Goal: Task Accomplishment & Management: Manage account settings

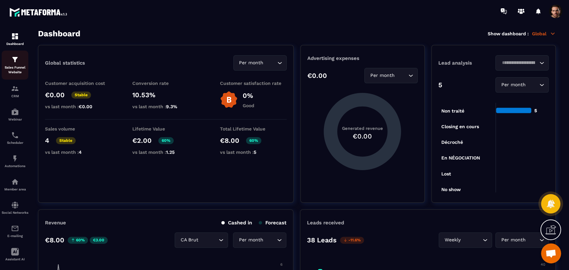
click at [7, 70] on p "Sales Funnel Website" at bounding box center [15, 69] width 27 height 9
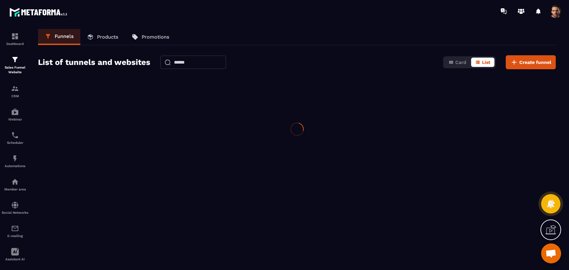
click at [7, 70] on p "Sales Funnel Website" at bounding box center [15, 69] width 27 height 9
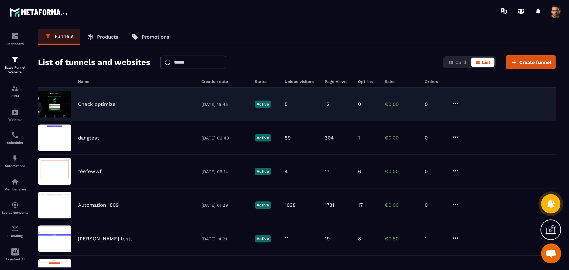
click at [444, 105] on p "0" at bounding box center [435, 104] width 20 height 6
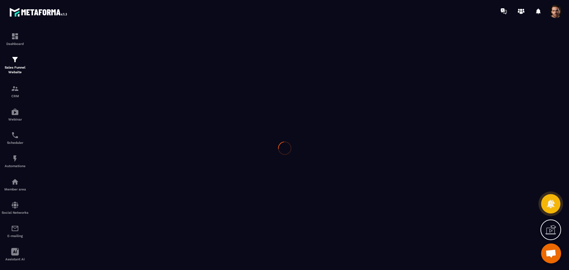
click at [423, 104] on div at bounding box center [284, 148] width 569 height 252
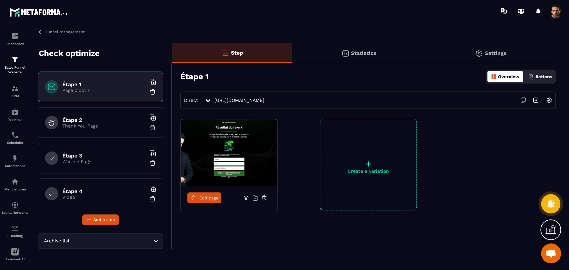
click at [355, 49] on div "Statistics" at bounding box center [359, 53] width 134 height 20
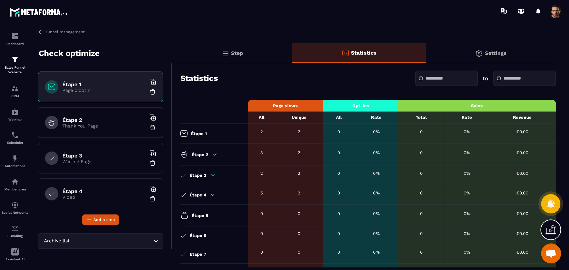
click at [213, 156] on icon at bounding box center [215, 155] width 6 height 6
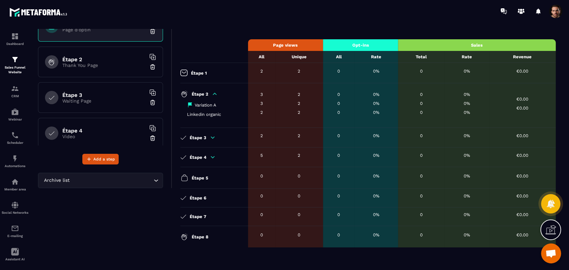
click at [209, 138] on div "Étape 3" at bounding box center [212, 138] width 64 height 6
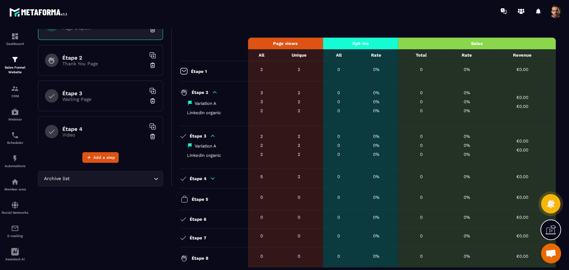
scroll to position [63, 0]
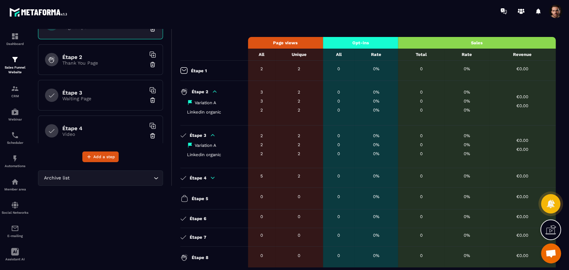
click at [211, 181] on icon at bounding box center [213, 178] width 6 height 6
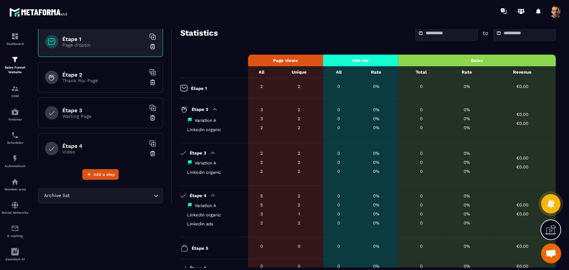
scroll to position [0, 0]
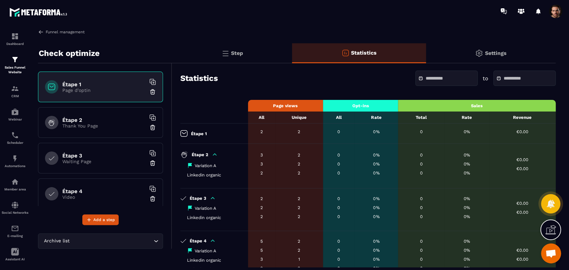
click at [41, 34] on img at bounding box center [41, 32] width 6 height 6
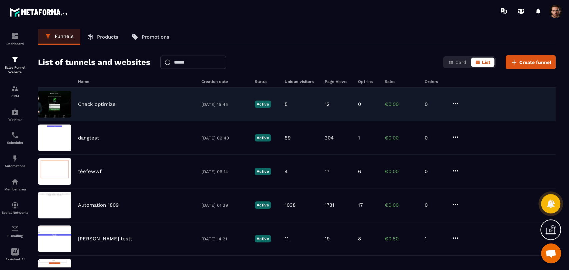
click at [376, 98] on div "Check optimize 03/10/2025 15:45 Active 5 12 0 €0.00 0" at bounding box center [297, 105] width 518 height 34
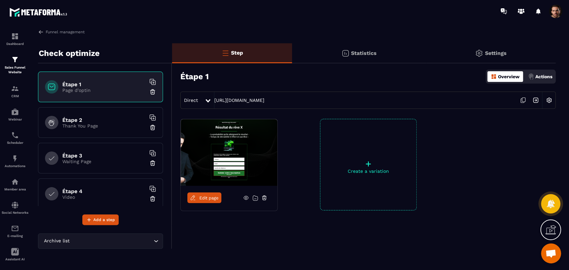
click at [359, 57] on div "Statistics" at bounding box center [359, 53] width 134 height 20
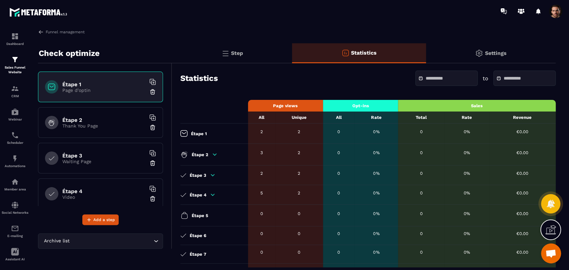
click at [90, 170] on div "Étape 3 Waiting Page" at bounding box center [100, 158] width 125 height 31
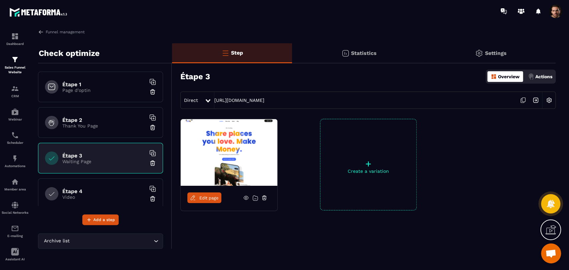
click at [359, 50] on p "Statistics" at bounding box center [364, 53] width 26 height 6
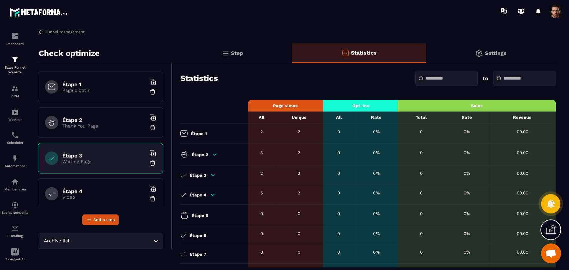
scroll to position [39, 0]
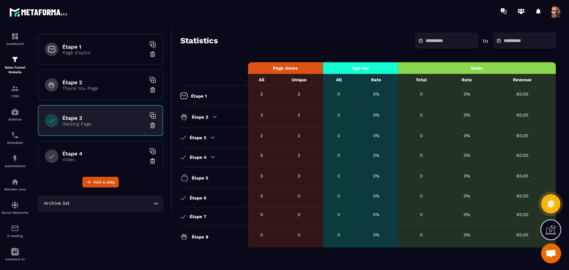
click at [213, 156] on icon at bounding box center [213, 157] width 4 height 2
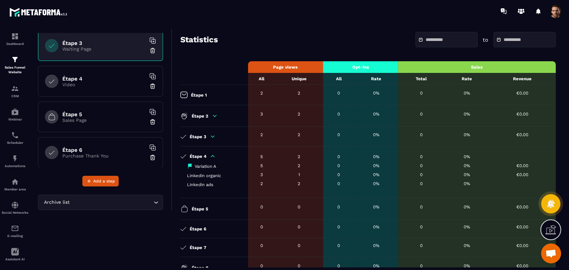
scroll to position [111, 0]
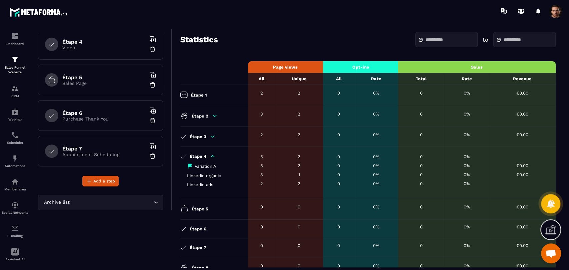
click at [96, 79] on h6 "Étape 5" at bounding box center [103, 77] width 83 height 6
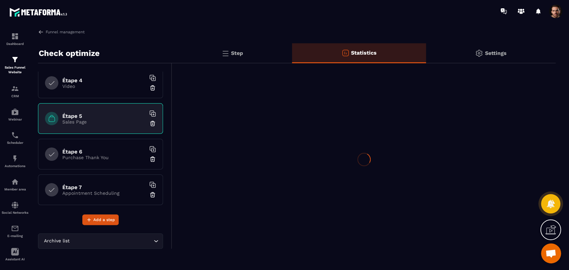
scroll to position [0, 0]
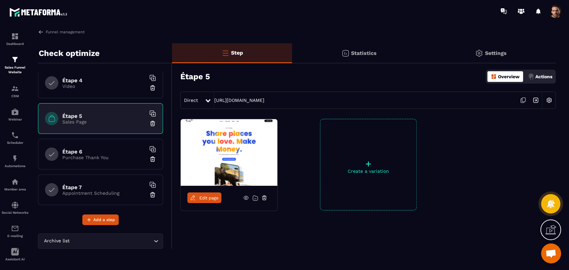
click at [521, 99] on icon at bounding box center [523, 100] width 13 height 13
click at [375, 53] on p "Statistics" at bounding box center [364, 53] width 26 height 6
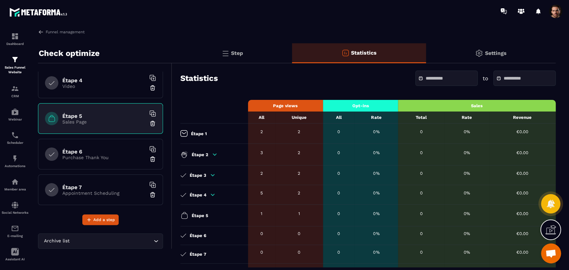
click at [236, 55] on p "Step" at bounding box center [237, 53] width 12 height 6
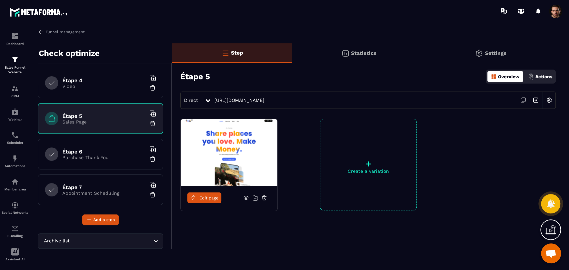
click at [197, 97] on div "Direct" at bounding box center [193, 100] width 24 height 12
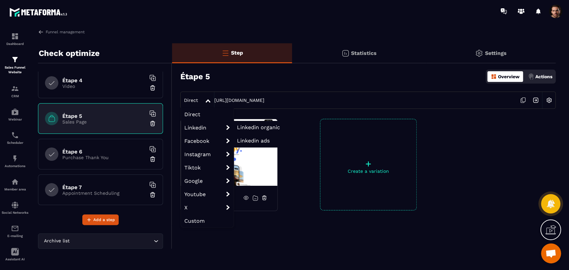
click at [256, 128] on span "Linkedin organic" at bounding box center [258, 127] width 43 height 6
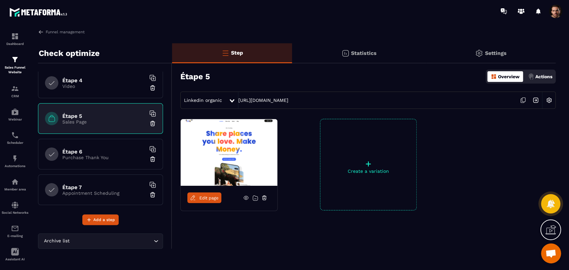
click at [523, 102] on icon at bounding box center [523, 100] width 13 height 13
click at [354, 57] on div "Statistics" at bounding box center [359, 53] width 134 height 20
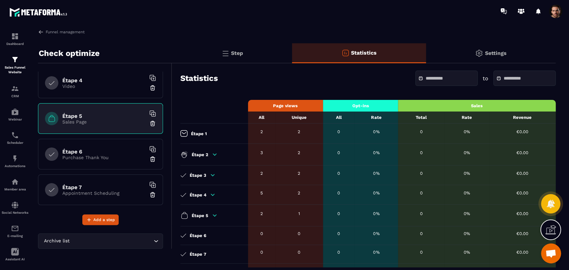
scroll to position [39, 0]
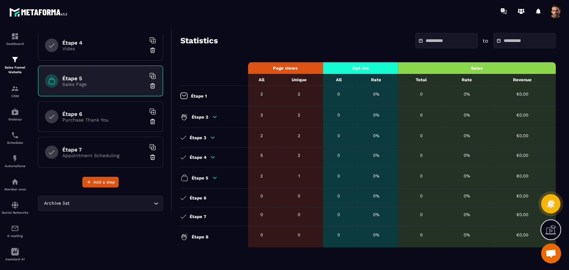
click at [215, 178] on icon at bounding box center [215, 178] width 4 height 2
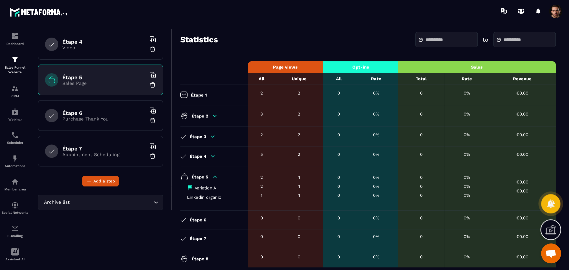
click at [215, 178] on icon at bounding box center [215, 177] width 4 height 2
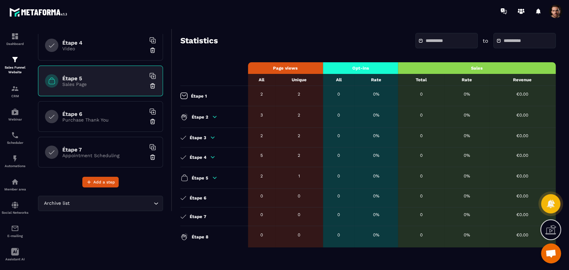
click at [212, 179] on icon at bounding box center [215, 178] width 6 height 6
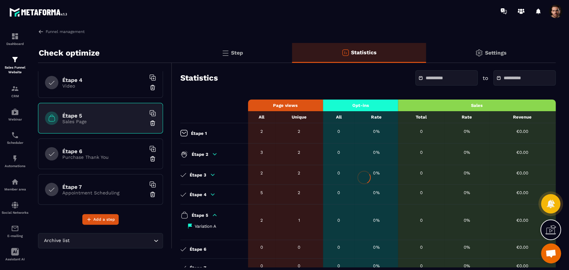
scroll to position [0, 0]
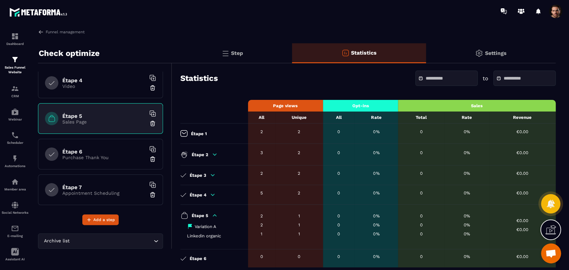
click at [235, 43] on div "Step" at bounding box center [232, 53] width 120 height 20
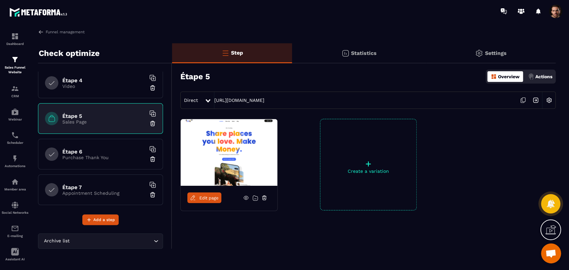
click at [199, 104] on div "Direct" at bounding box center [193, 100] width 24 height 12
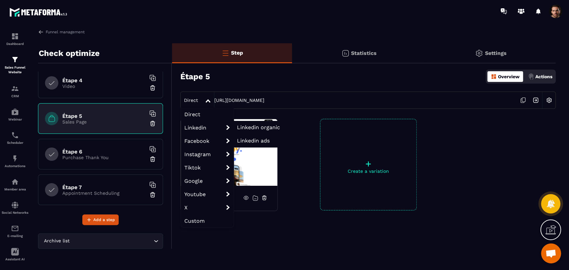
click at [248, 140] on span "Linkedin ads" at bounding box center [253, 141] width 33 height 6
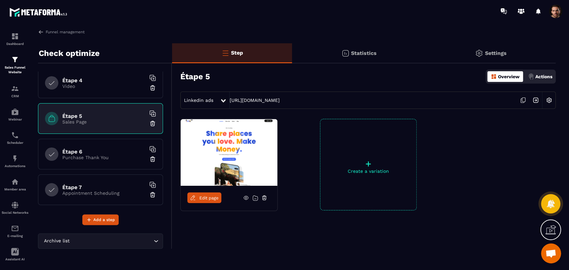
click at [522, 101] on icon at bounding box center [523, 100] width 3 height 4
click at [364, 50] on p "Statistics" at bounding box center [364, 53] width 26 height 6
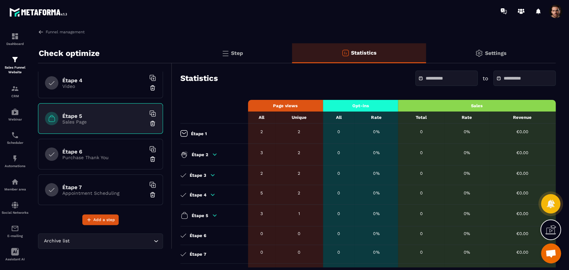
scroll to position [39, 0]
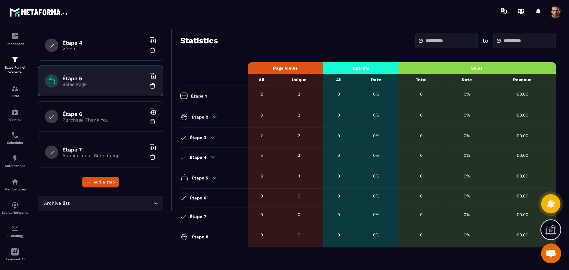
click at [216, 175] on icon at bounding box center [215, 178] width 6 height 6
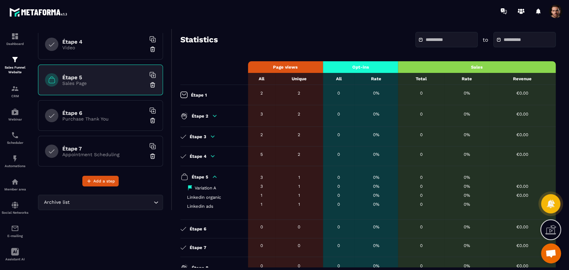
click at [210, 118] on div "Étape 2" at bounding box center [212, 116] width 64 height 8
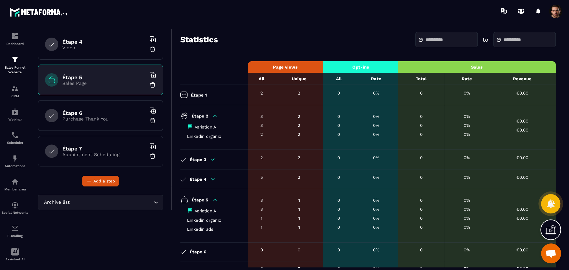
click at [218, 118] on div "Étape 2" at bounding box center [212, 116] width 64 height 8
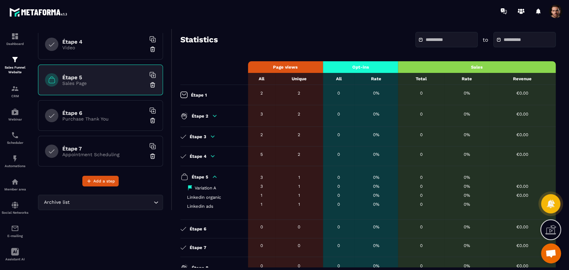
click at [100, 115] on h6 "Étape 6" at bounding box center [103, 113] width 83 height 6
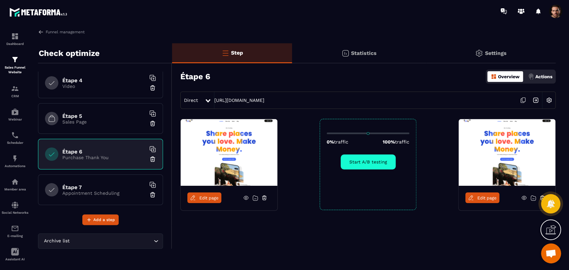
click at [115, 196] on div "Étape 7 Appointment Scheduling" at bounding box center [100, 190] width 125 height 31
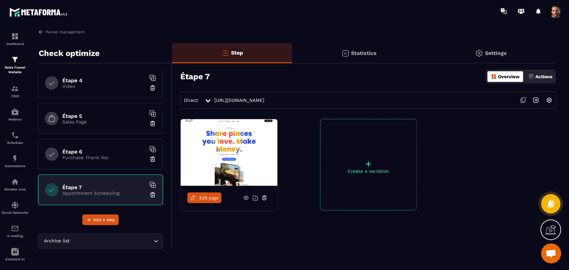
click at [523, 97] on icon at bounding box center [523, 100] width 13 height 13
click at [371, 55] on p "Statistics" at bounding box center [364, 53] width 26 height 6
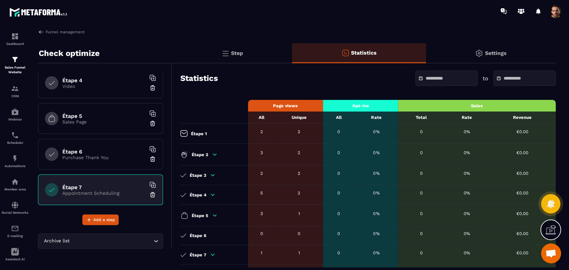
click at [207, 153] on p "Étape 2" at bounding box center [200, 154] width 17 height 5
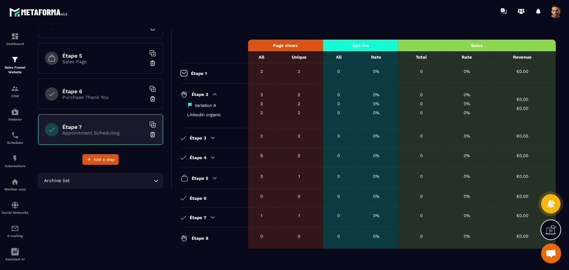
scroll to position [61, 0]
click at [211, 156] on icon at bounding box center [213, 157] width 6 height 6
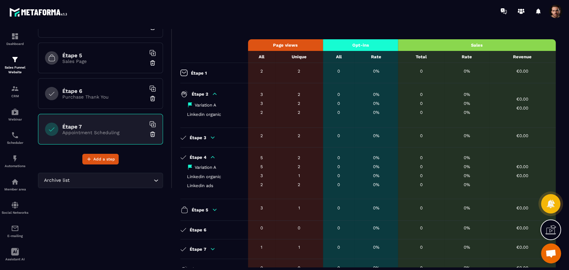
scroll to position [0, 0]
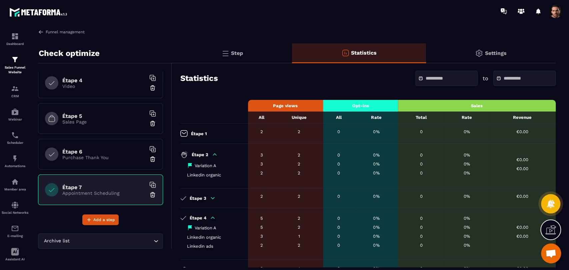
click at [42, 31] on img at bounding box center [41, 32] width 6 height 6
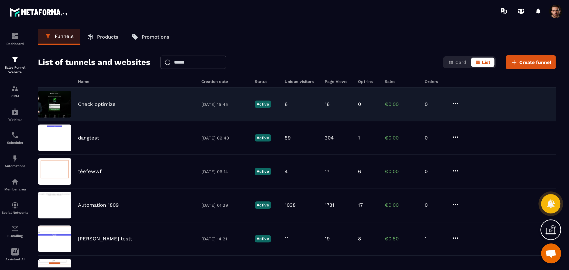
click at [456, 101] on icon at bounding box center [455, 104] width 8 height 8
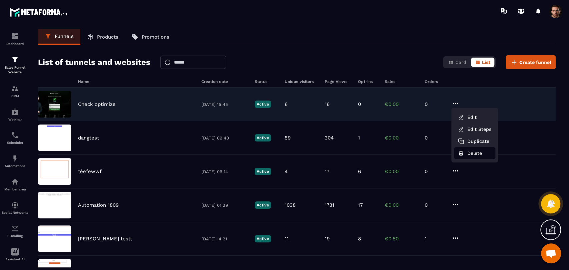
click at [464, 156] on button "Delete" at bounding box center [474, 153] width 41 height 12
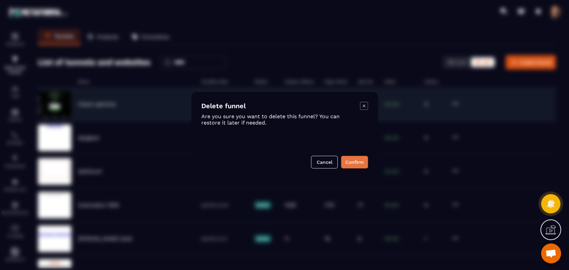
click at [347, 163] on button "Confirm" at bounding box center [354, 162] width 27 height 13
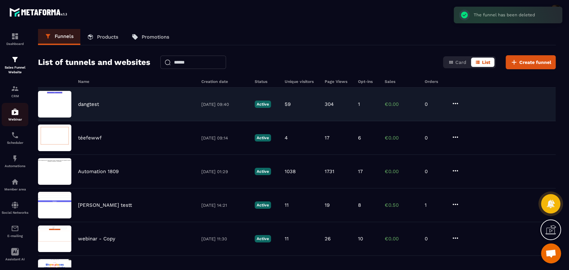
click at [15, 116] on img at bounding box center [15, 112] width 8 height 8
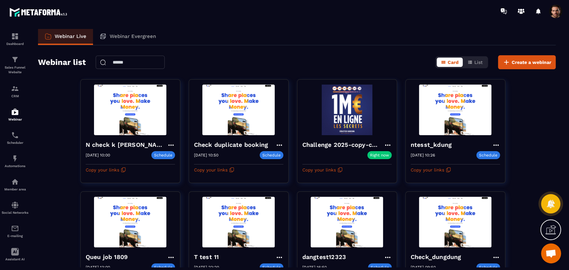
click at [548, 6] on div at bounding box center [531, 11] width 69 height 13
click at [548, 8] on div at bounding box center [531, 11] width 69 height 13
click at [556, 19] on div at bounding box center [323, 11] width 491 height 22
click at [556, 17] on span at bounding box center [555, 11] width 13 height 13
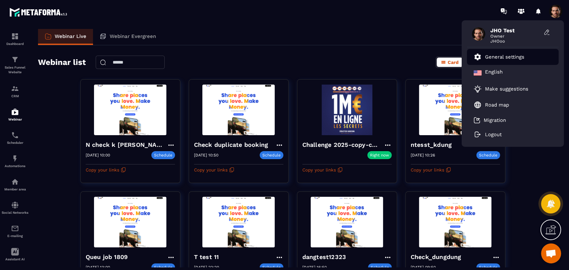
click at [522, 56] on p "General settings" at bounding box center [504, 57] width 39 height 6
click at [507, 56] on p "General settings" at bounding box center [504, 57] width 39 height 6
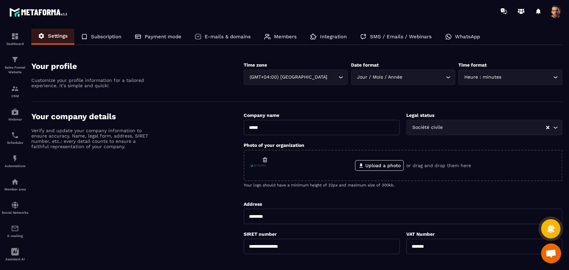
click at [426, 26] on div "**********" at bounding box center [296, 252] width 531 height 460
click at [422, 35] on p "SMS / Emails / Webinars" at bounding box center [401, 37] width 62 height 6
